Goal: Information Seeking & Learning: Learn about a topic

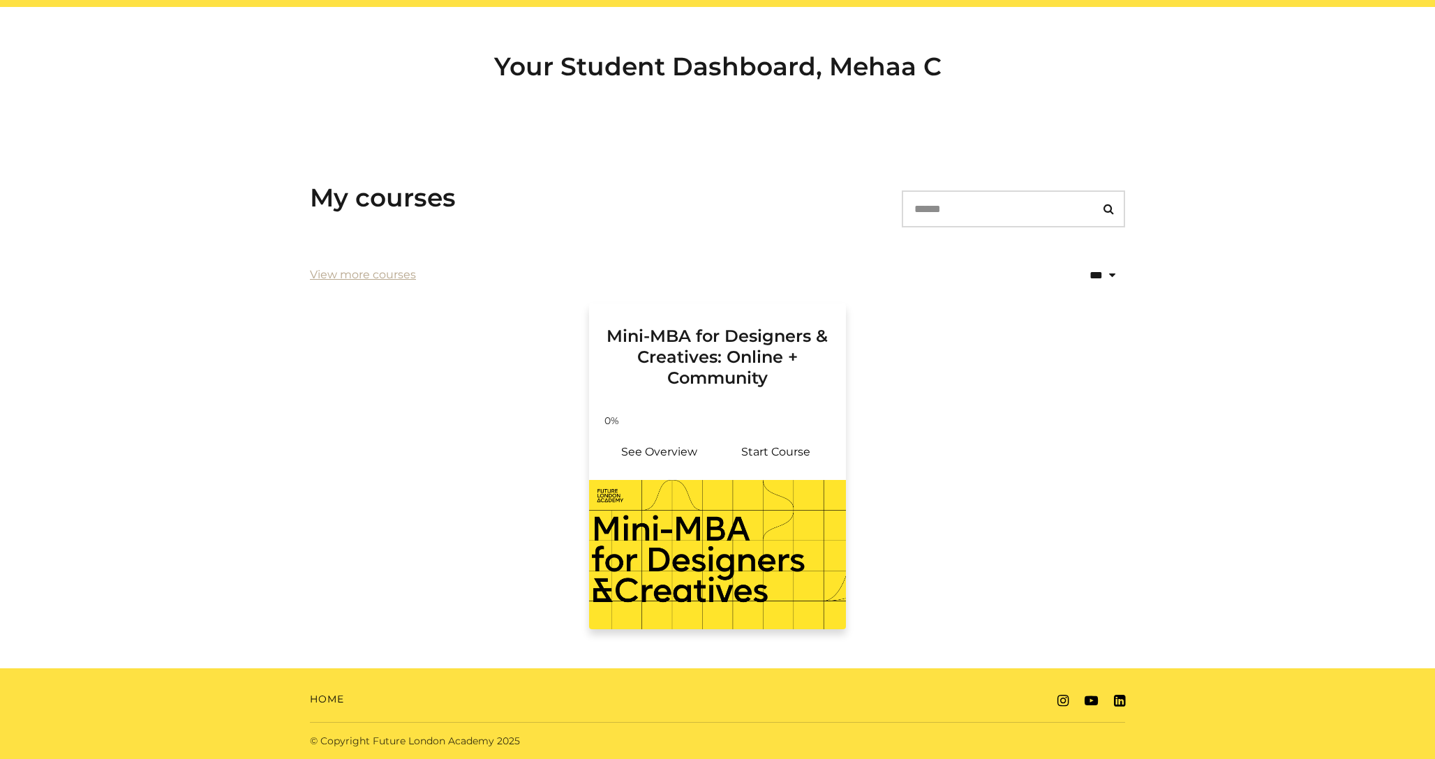
click at [720, 351] on h3 "Mini-MBA for Designers & Creatives: Online + Community" at bounding box center [717, 346] width 223 height 85
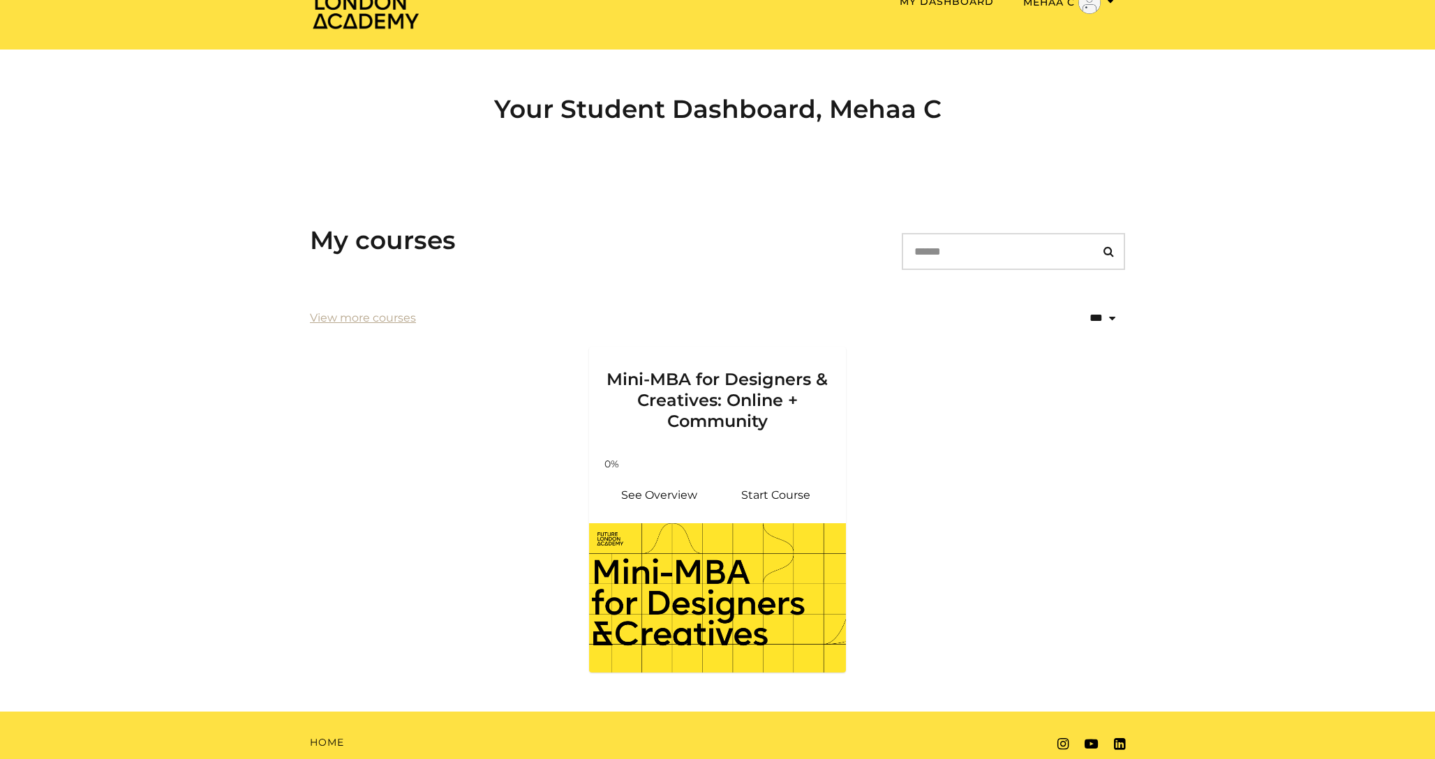
scroll to position [88, 0]
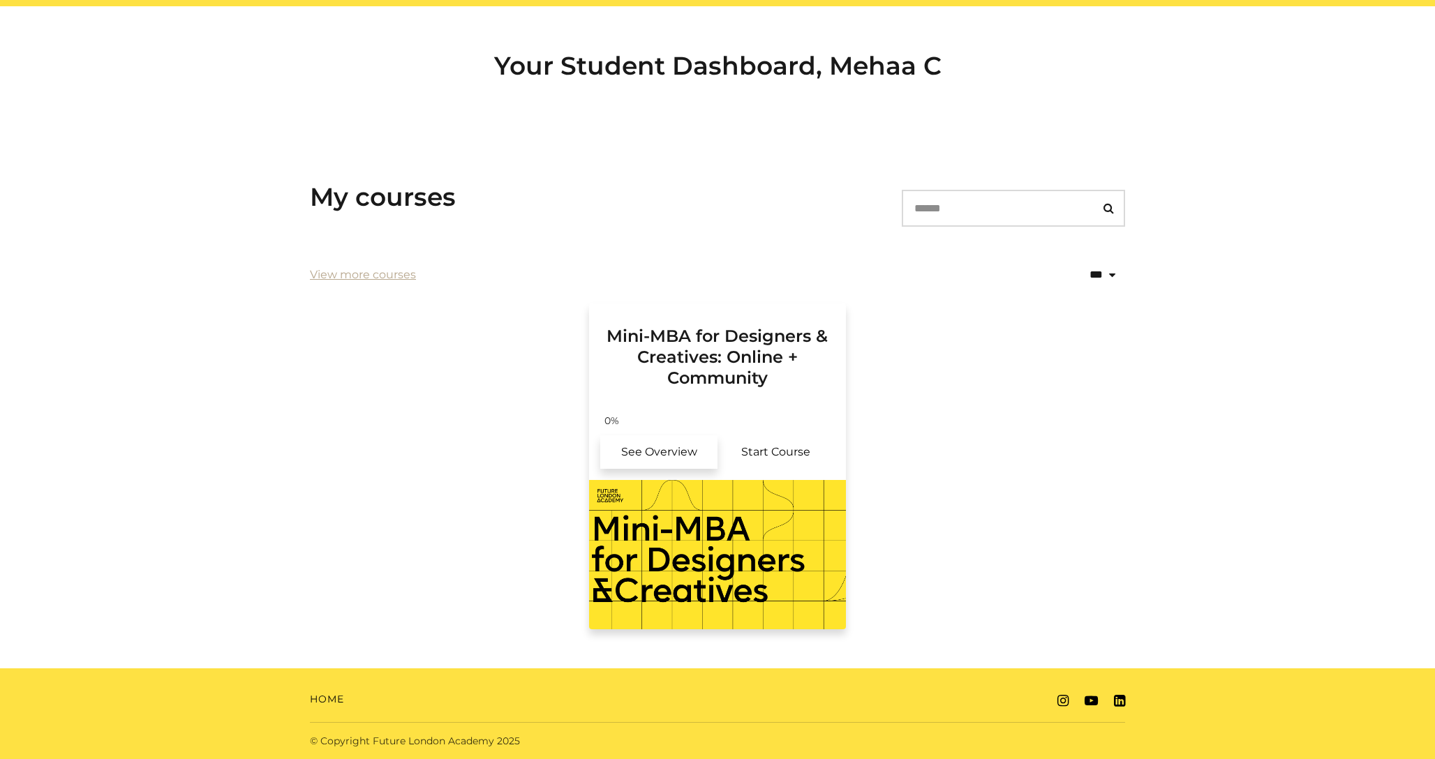
click at [686, 452] on link "See Overview" at bounding box center [658, 453] width 117 height 34
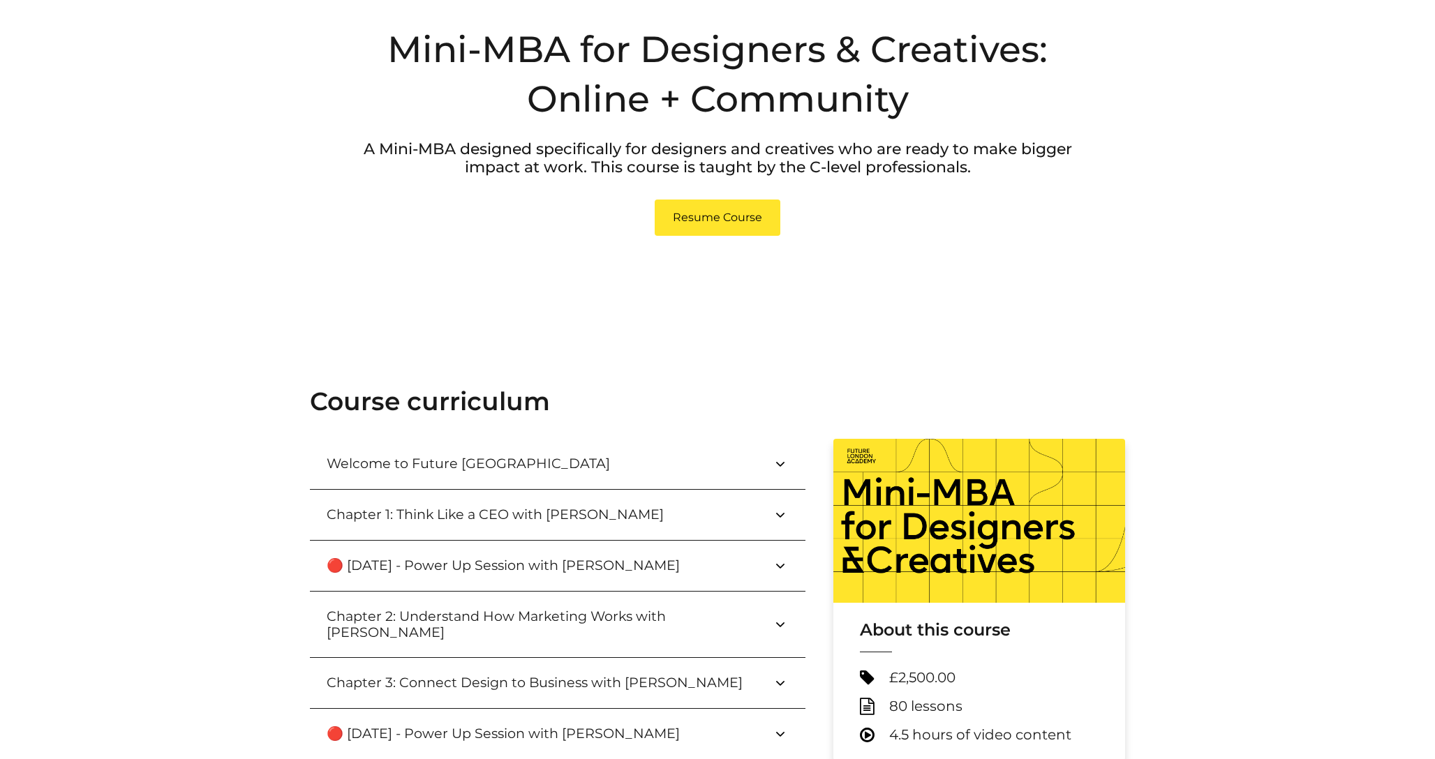
scroll to position [159, 0]
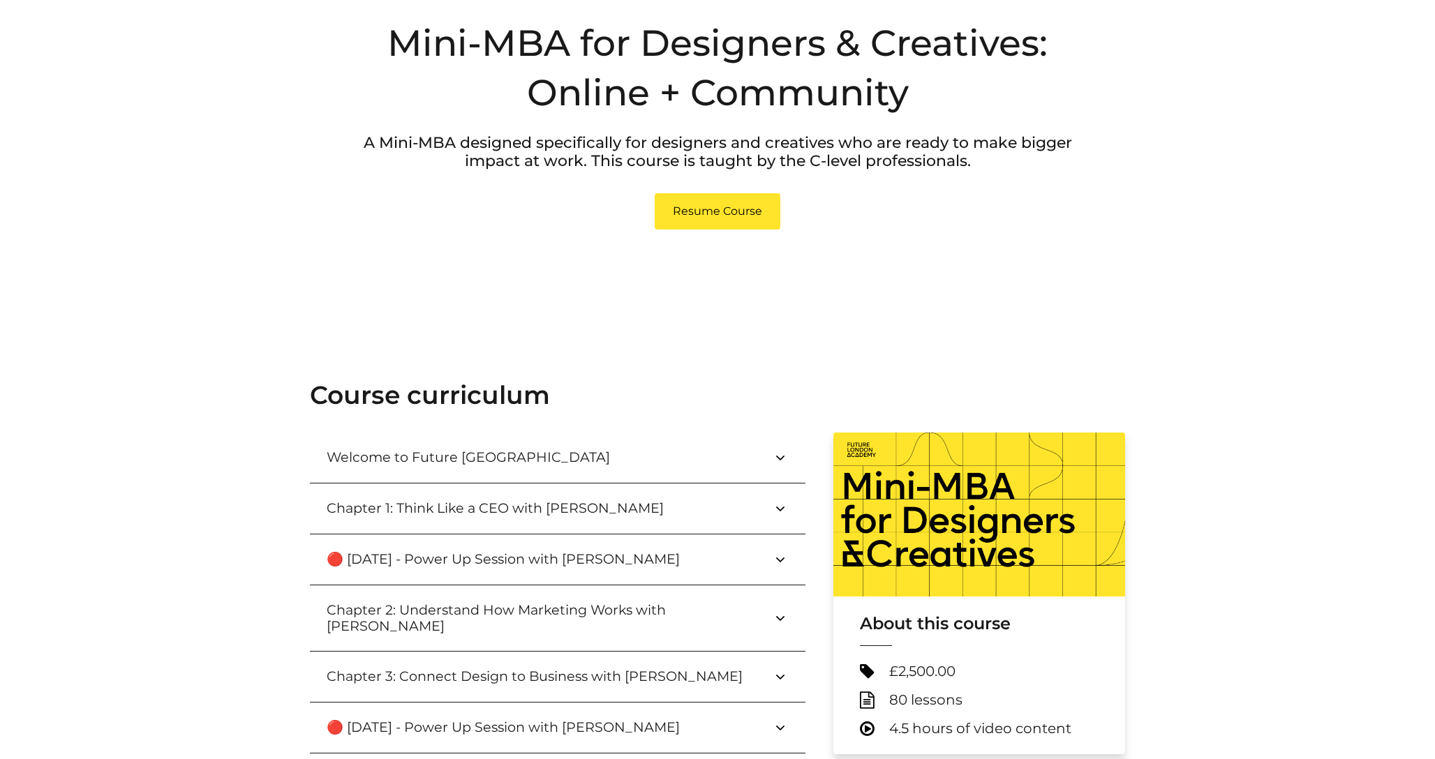
click at [785, 505] on icon at bounding box center [780, 508] width 17 height 17
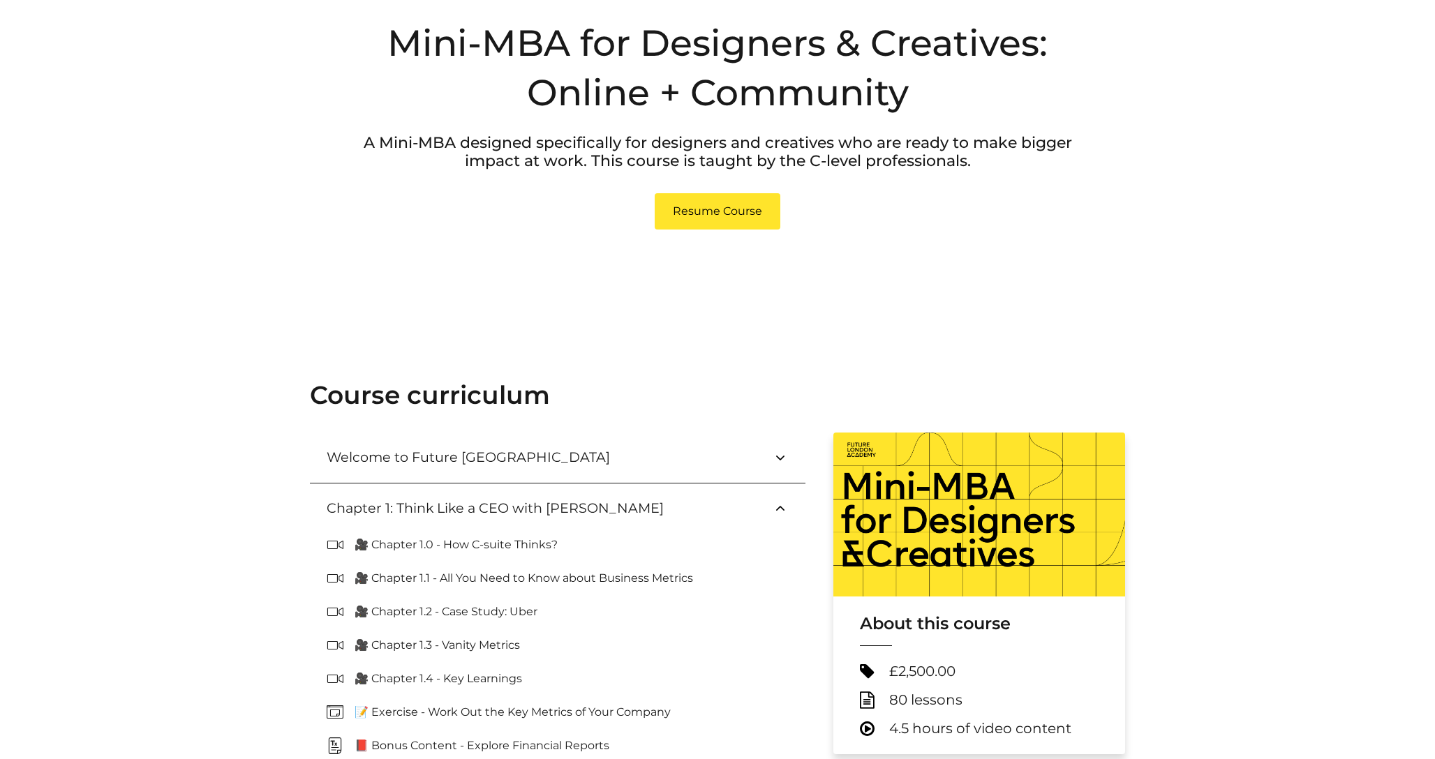
click at [785, 505] on icon at bounding box center [780, 508] width 17 height 17
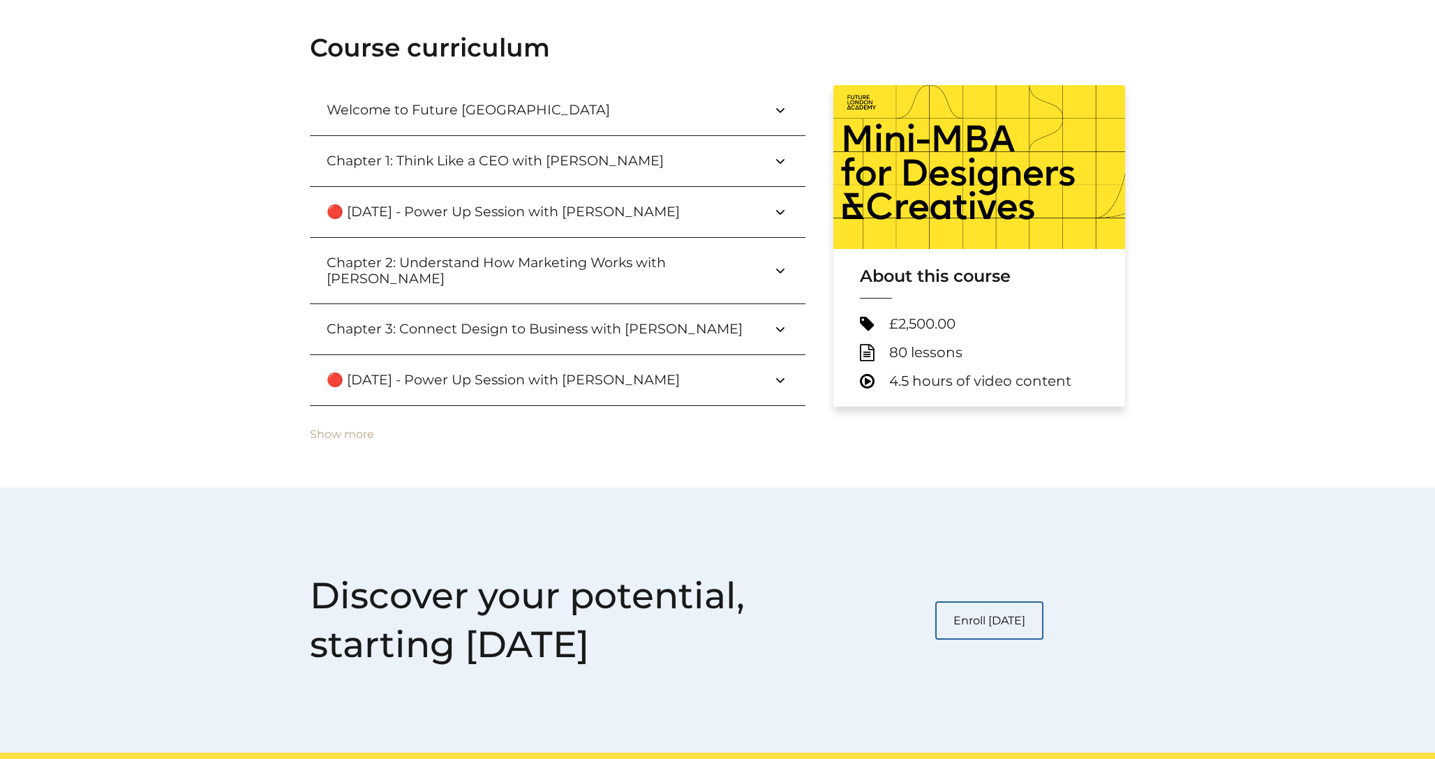
scroll to position [508, 0]
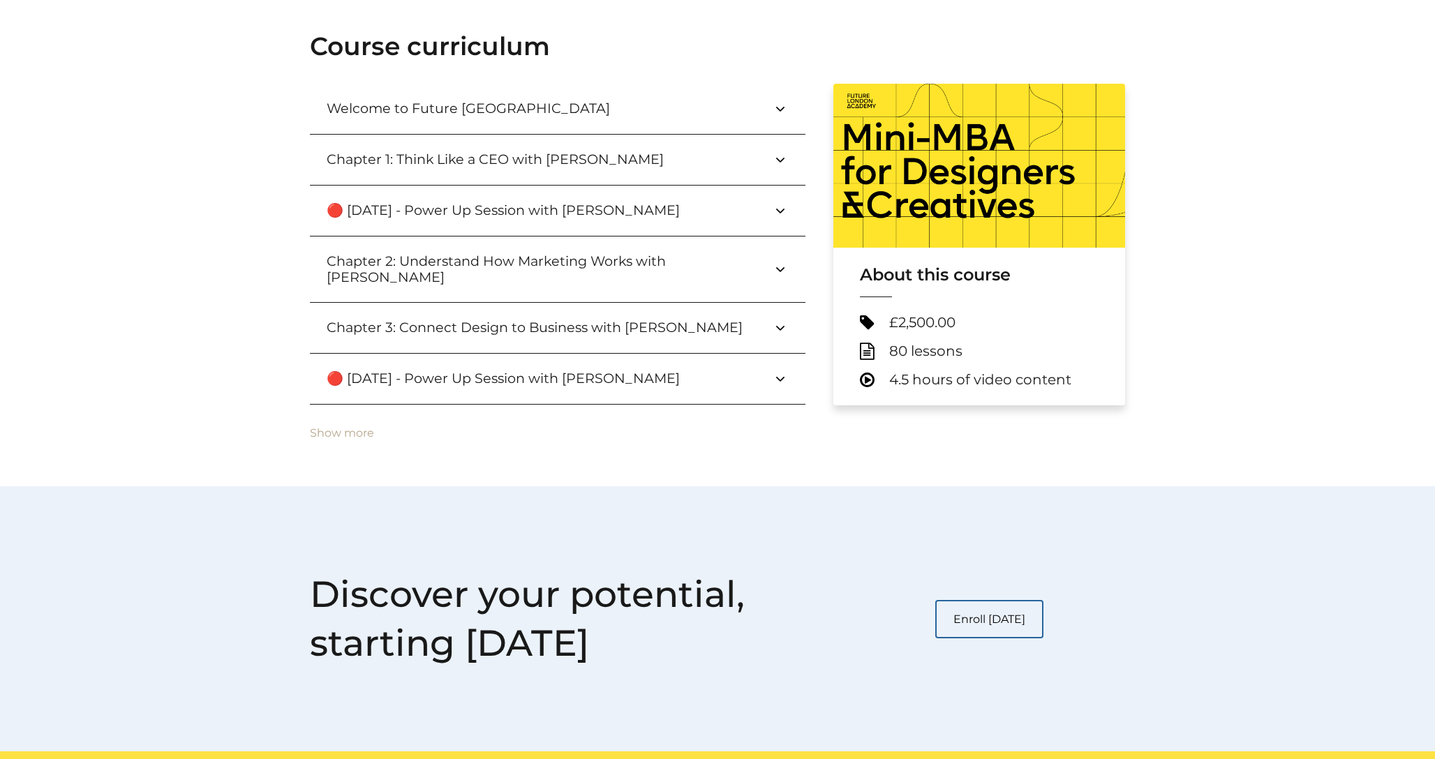
click at [785, 505] on div "Discover your potential, starting today Enroll today" at bounding box center [718, 618] width 838 height 265
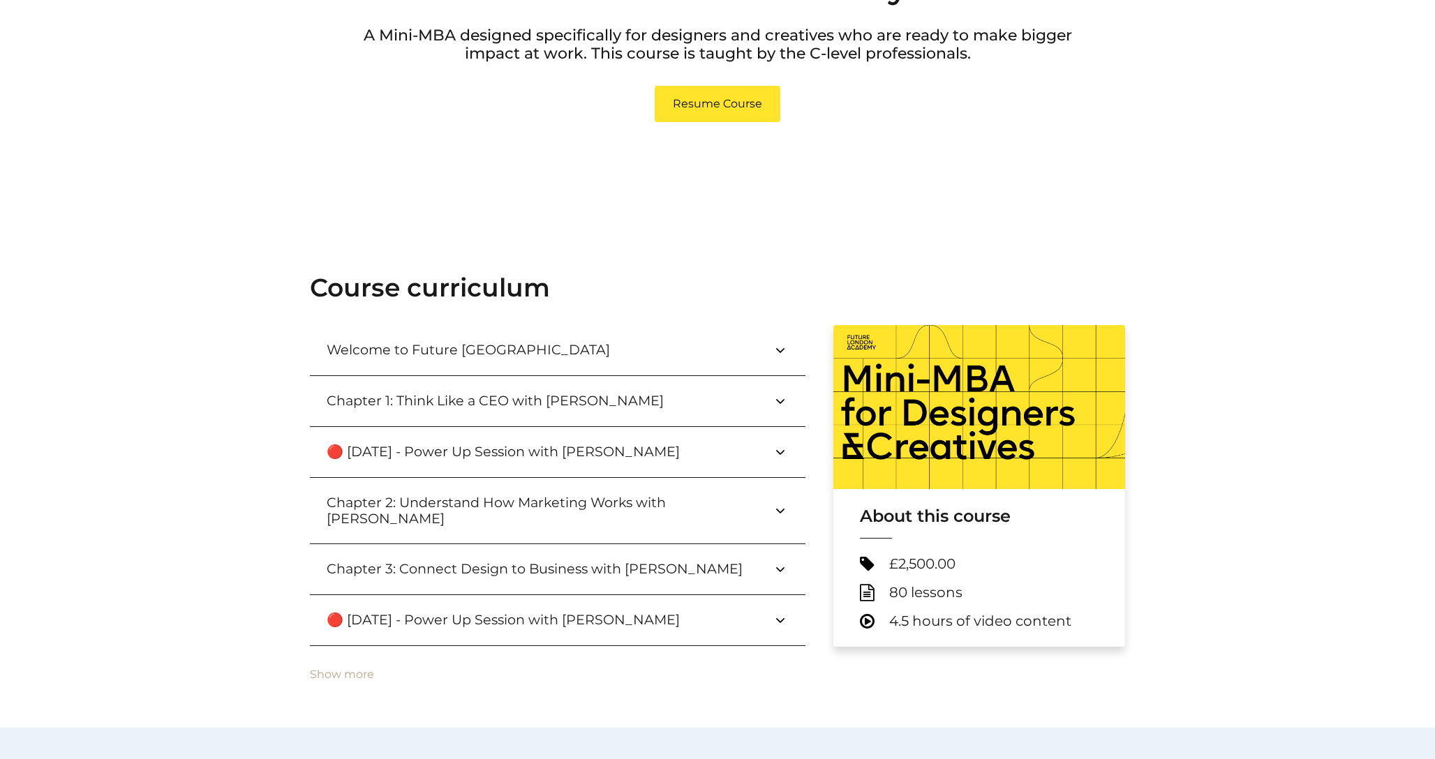
scroll to position [265, 0]
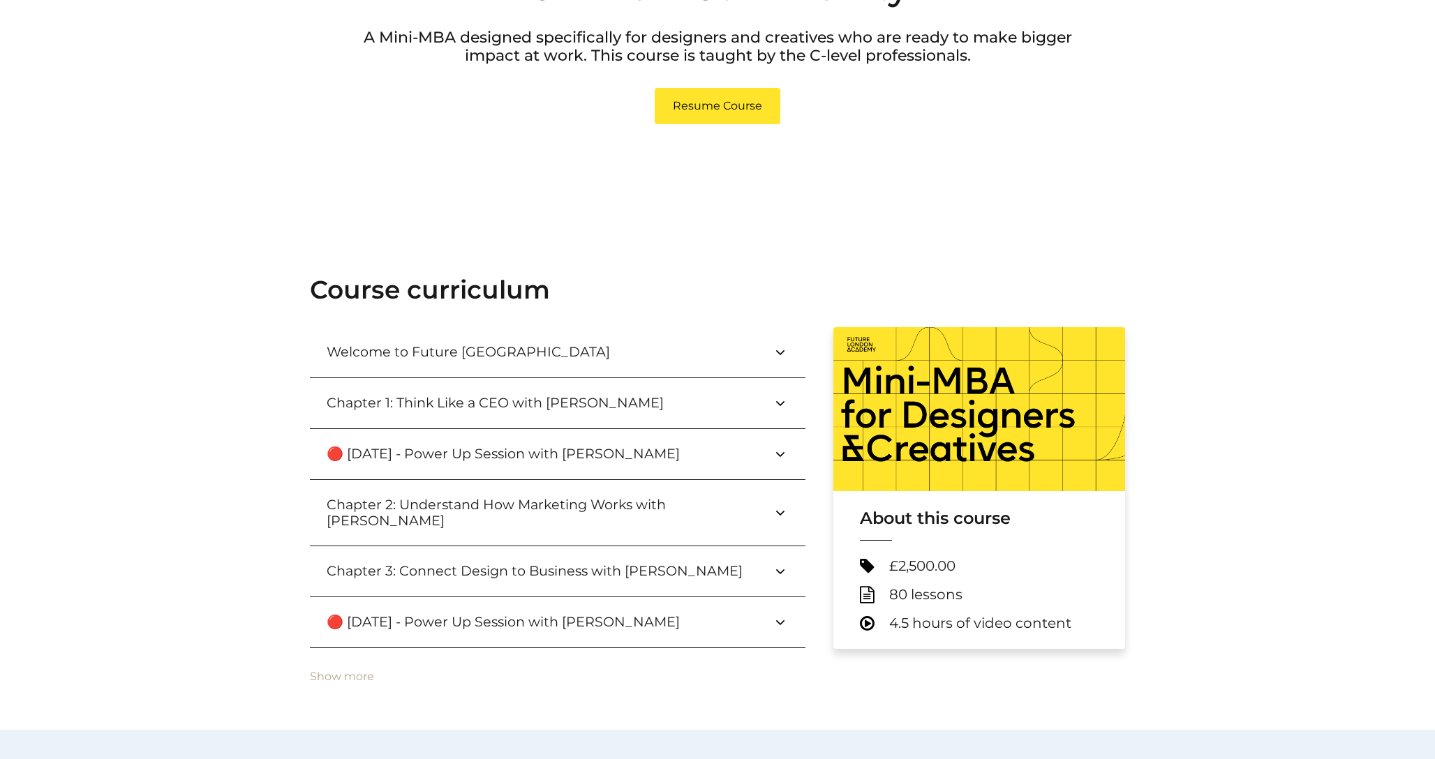
click at [782, 461] on icon at bounding box center [780, 454] width 17 height 17
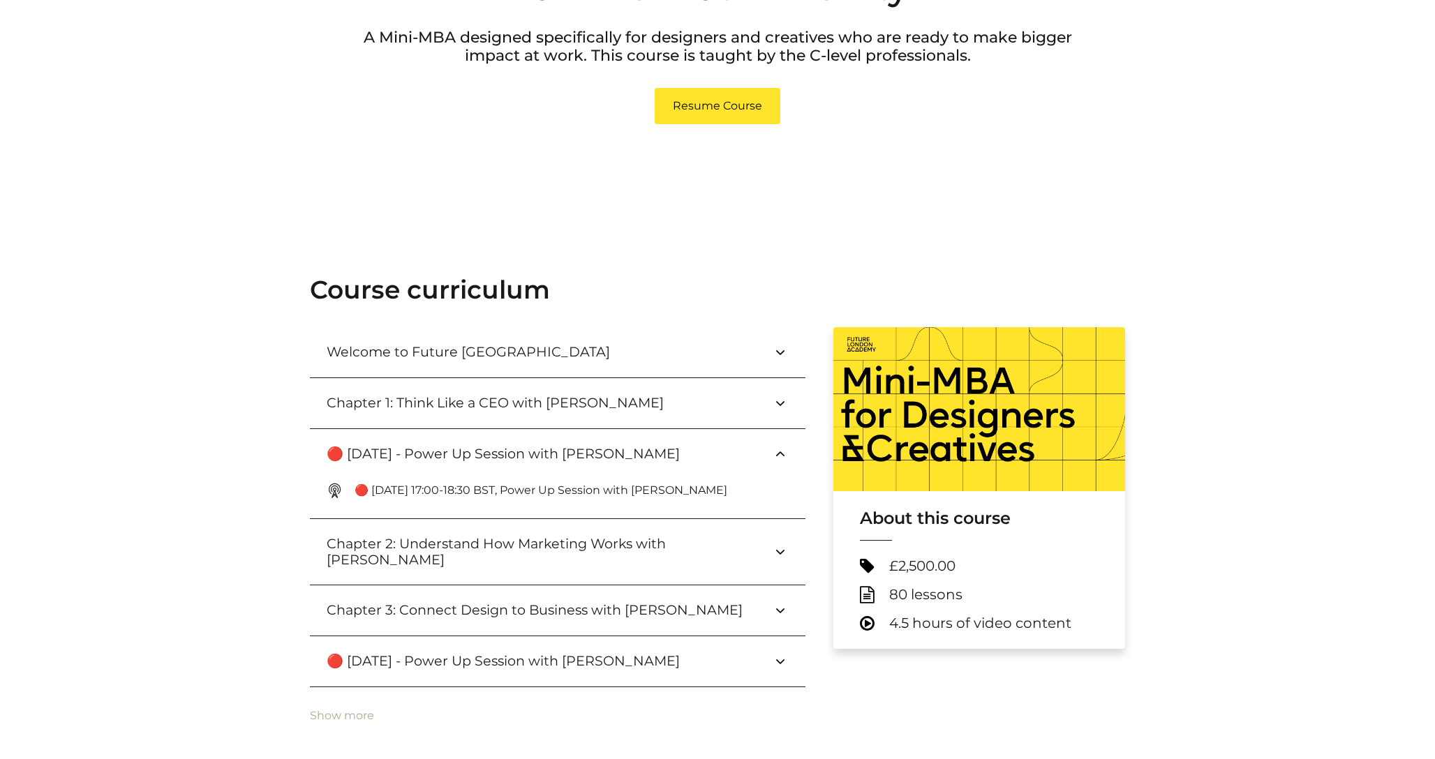
click at [766, 483] on span "🔴 Sep 24, 17:00-18:30 BST, Power Up Session with Paul Wright" at bounding box center [558, 490] width 462 height 22
click at [635, 503] on ol "🔴 Sep 24, 17:00-18:30 BST, Power Up Session with Paul Wright" at bounding box center [558, 498] width 496 height 39
click at [641, 493] on p "🔴 Sep 24, 17:00-18:30 BST, Power Up Session with Paul Wright" at bounding box center [547, 490] width 384 height 17
click at [692, 120] on link "Resume Course" at bounding box center [718, 106] width 126 height 36
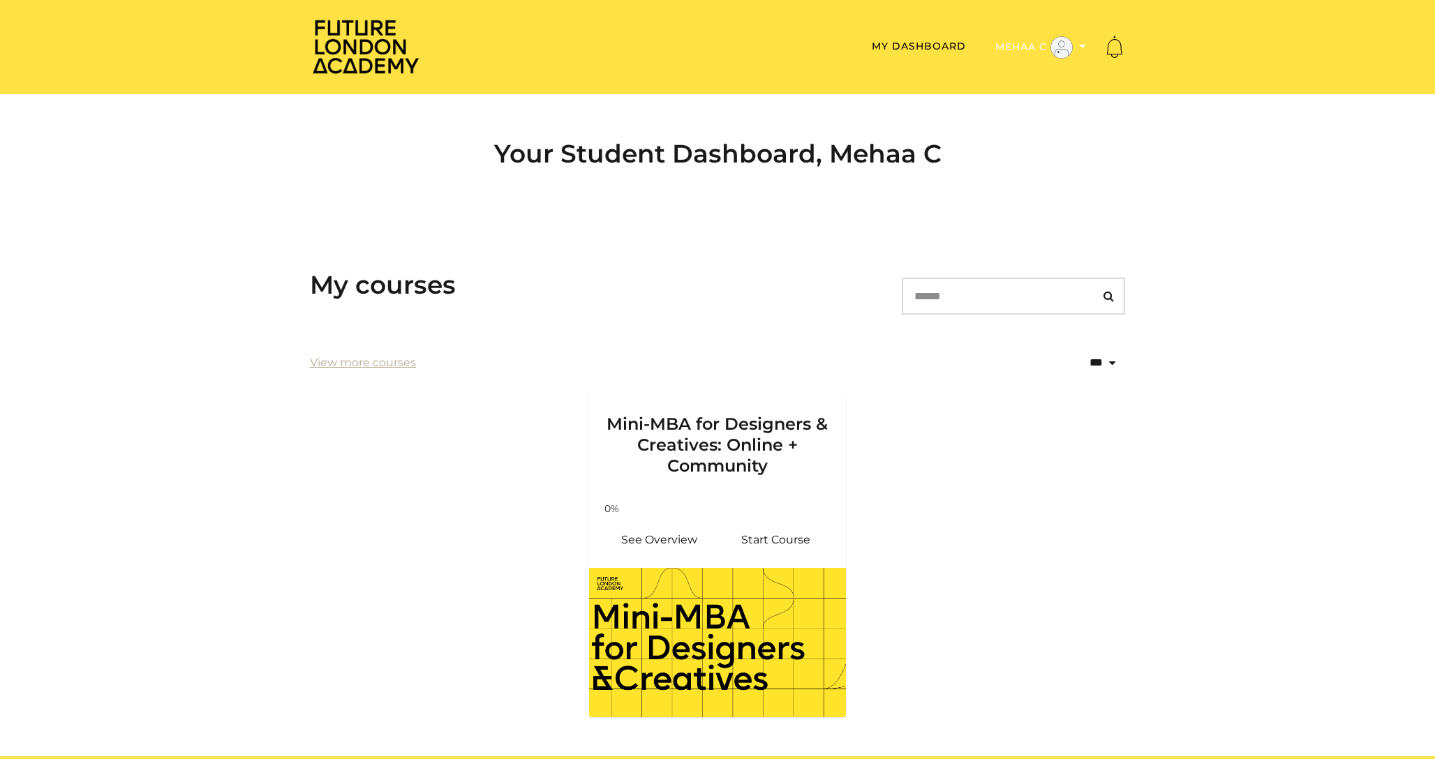
click at [1080, 40] on button "Mehaa C" at bounding box center [1040, 48] width 99 height 24
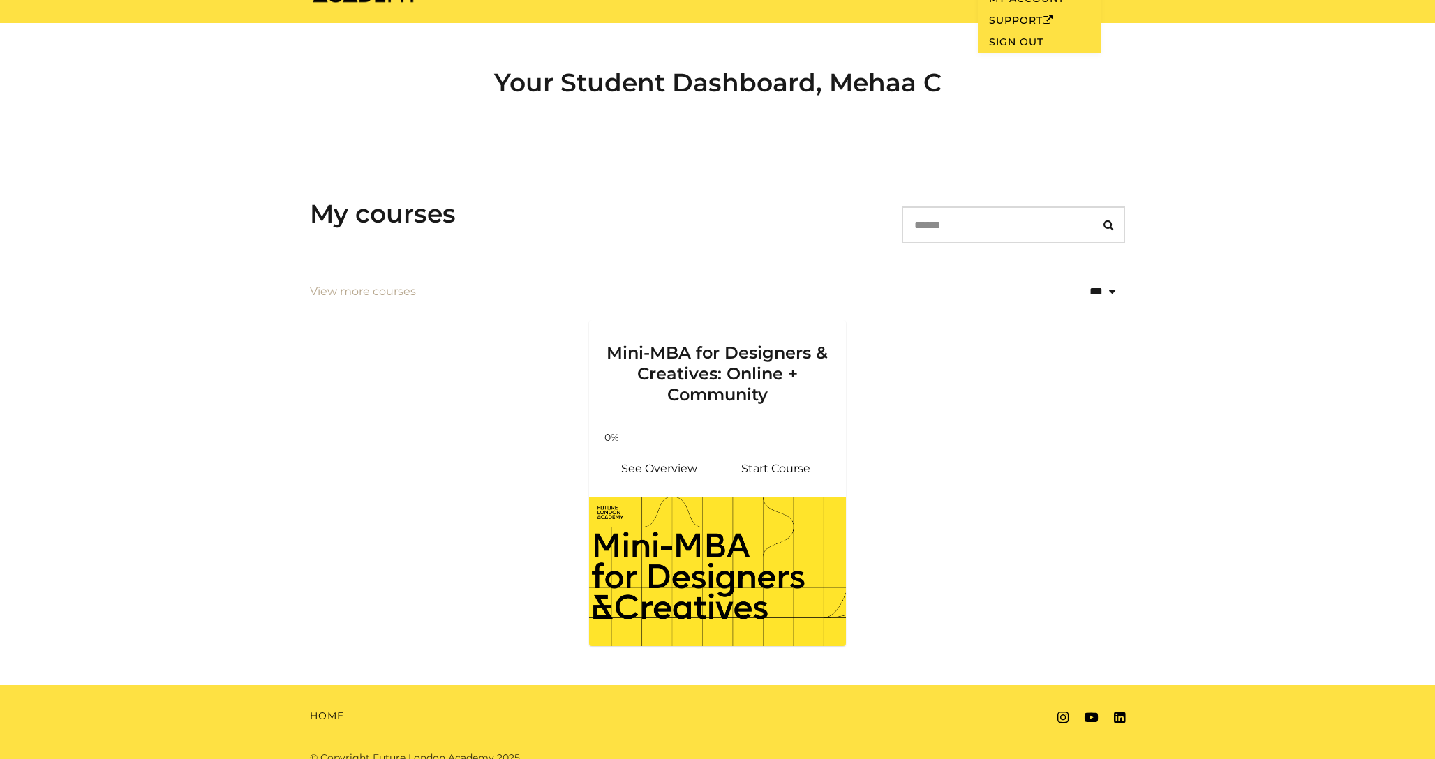
scroll to position [88, 0]
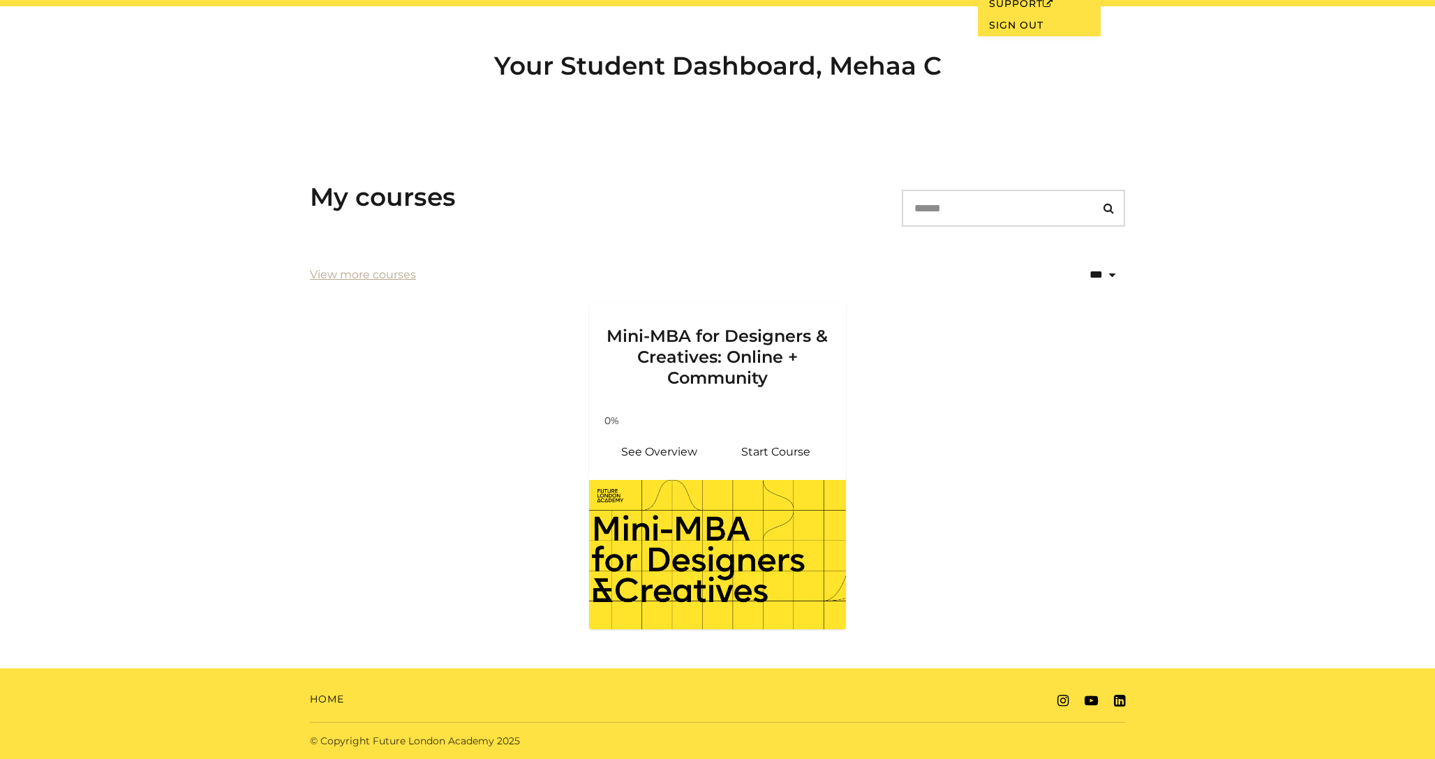
click at [961, 381] on ul "Mini-MBA for Designers & Creatives: Online + Community Your progress: 0% See Ov…" at bounding box center [718, 475] width 838 height 343
click at [753, 453] on link "Start Course" at bounding box center [776, 453] width 117 height 34
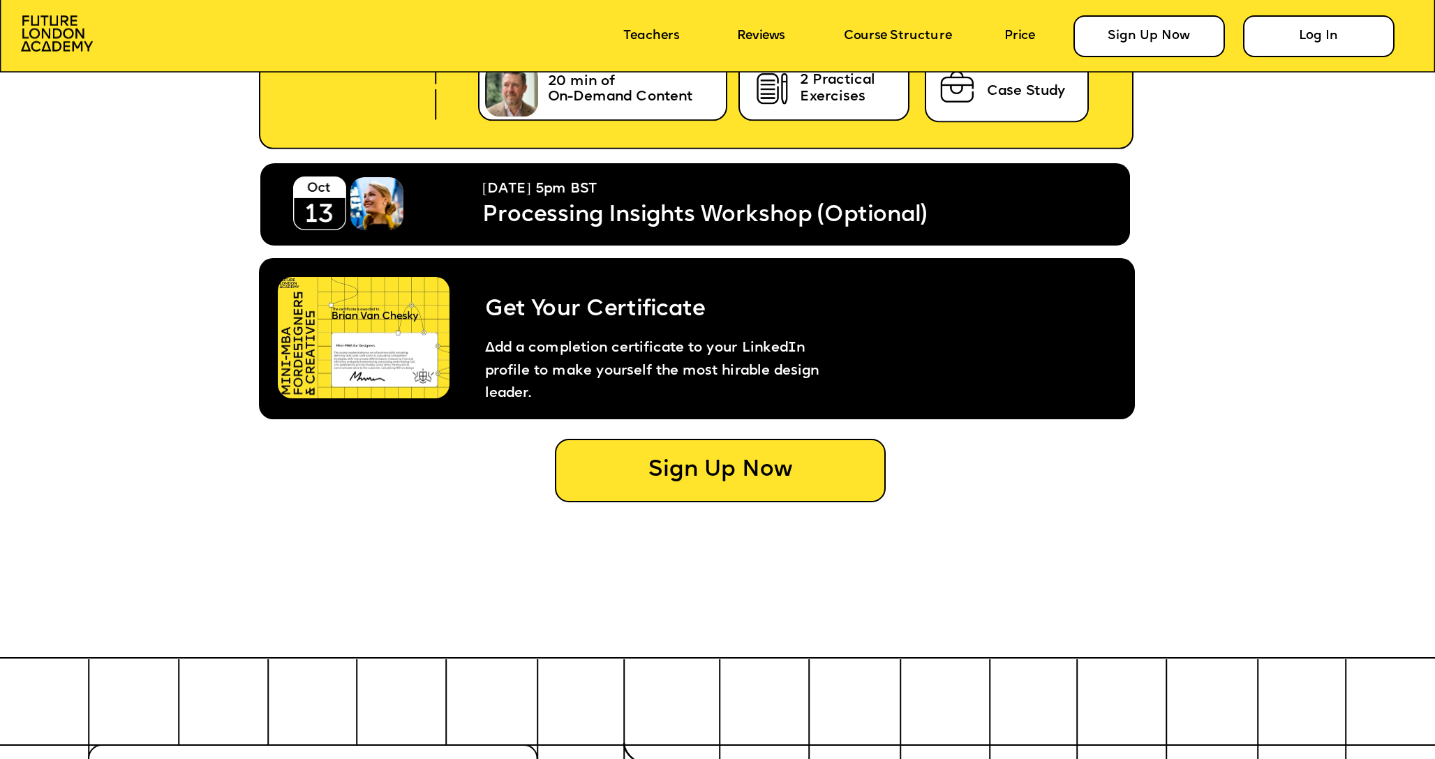
scroll to position [8024, 0]
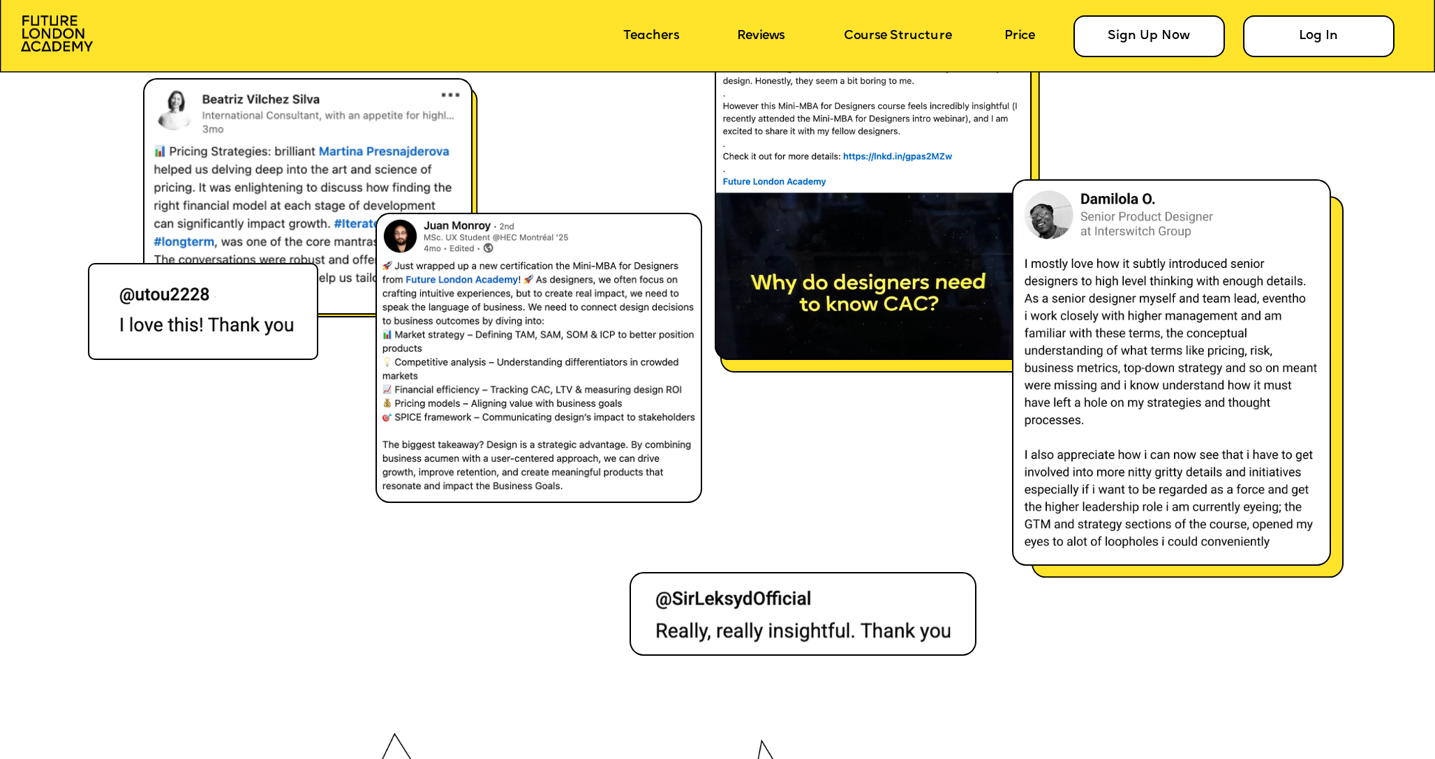
scroll to position [10274, 0]
